Goal: Task Accomplishment & Management: Manage account settings

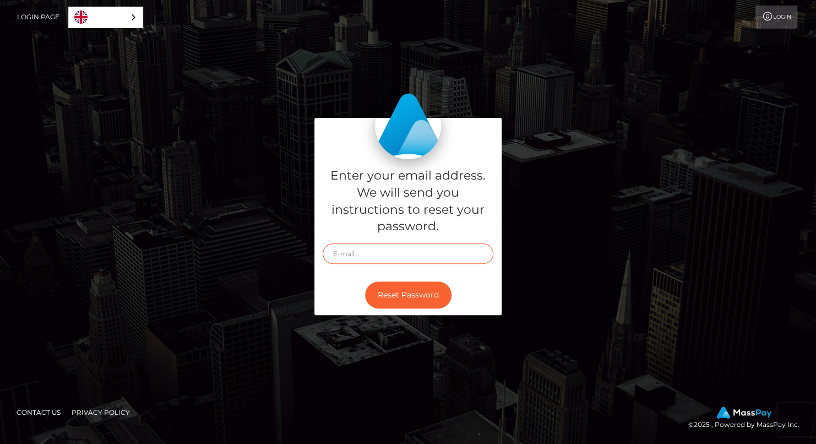
click at [355, 254] on input "text" at bounding box center [408, 253] width 171 height 20
type input "[PERSON_NAME][EMAIL_ADDRESS][DOMAIN_NAME]"
click at [365, 281] on button "Reset Password" at bounding box center [408, 294] width 86 height 27
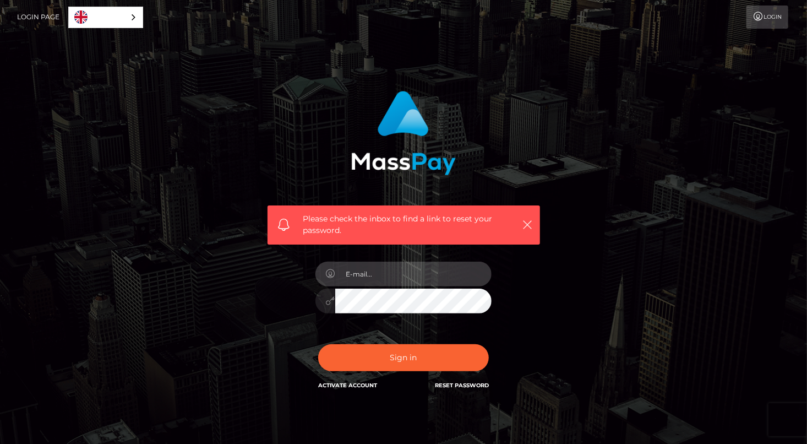
click at [377, 275] on input "email" at bounding box center [413, 274] width 156 height 25
type input "[PERSON_NAME][EMAIL_ADDRESS][DOMAIN_NAME]"
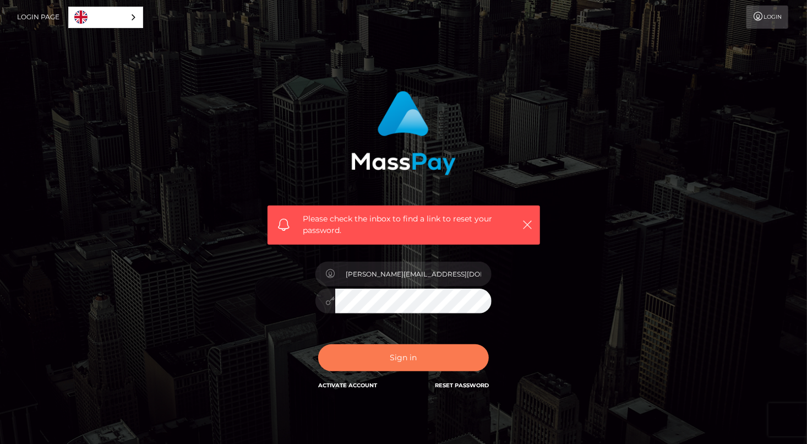
click at [418, 353] on button "Sign in" at bounding box center [403, 357] width 171 height 27
